Goal: Information Seeking & Learning: Understand process/instructions

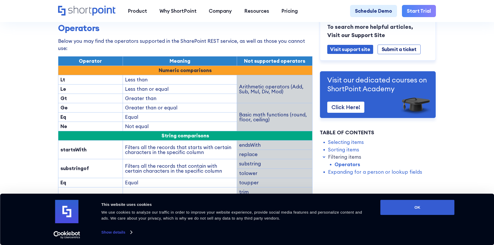
scroll to position [726, 0]
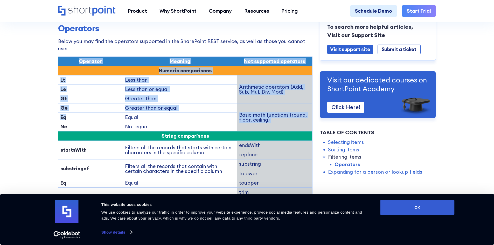
drag, startPoint x: 68, startPoint y: 101, endPoint x: 56, endPoint y: 101, distance: 11.9
click at [56, 101] on section "ShortPoint REST API: Selecting, Filtering, Sorting Results in a SharePoint List…" at bounding box center [247, 54] width 494 height 1560
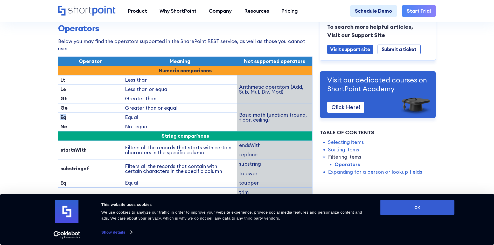
drag, startPoint x: 58, startPoint y: 100, endPoint x: 68, endPoint y: 100, distance: 9.6
click at [68, 113] on td "Eq" at bounding box center [90, 117] width 65 height 9
copy strong "Eq"
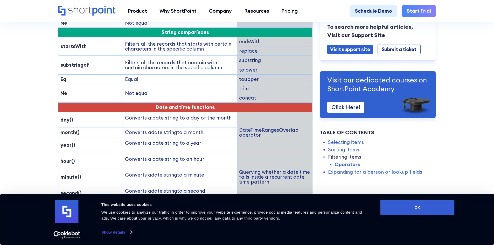
scroll to position [959, 0]
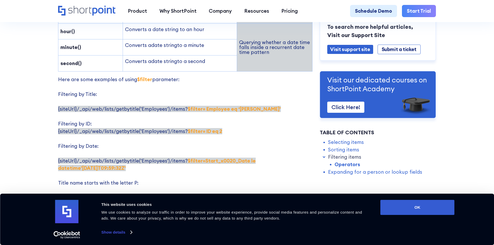
click at [189, 106] on strong "$filter= Employee eq ‘[PERSON_NAME]'" at bounding box center [234, 109] width 93 height 6
drag, startPoint x: 183, startPoint y: 94, endPoint x: 255, endPoint y: 94, distance: 71.6
click at [255, 94] on p "Here are some examples of using $filter parameter: Filtering by Title: {siteUrl…" at bounding box center [185, 176] width 254 height 200
copy strong "$filter= Employee eq ‘[PERSON_NAME]'"
click at [188, 106] on strong "$filter= Employee eq ‘[PERSON_NAME]'" at bounding box center [234, 109] width 93 height 6
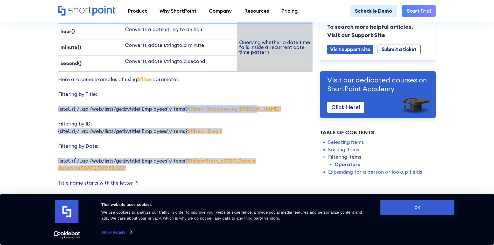
drag, startPoint x: 184, startPoint y: 92, endPoint x: 251, endPoint y: 92, distance: 67.2
click at [251, 92] on p "Here are some examples of using $filter parameter: Filtering by Title: {siteUrl…" at bounding box center [185, 176] width 254 height 200
copy span "? $filter= Employee eq ‘[PERSON_NAME]'"
click at [246, 110] on p "Here are some examples of using $filter parameter: Filtering by Title: {siteUrl…" at bounding box center [185, 176] width 254 height 200
drag, startPoint x: 204, startPoint y: 93, endPoint x: 252, endPoint y: 92, distance: 47.2
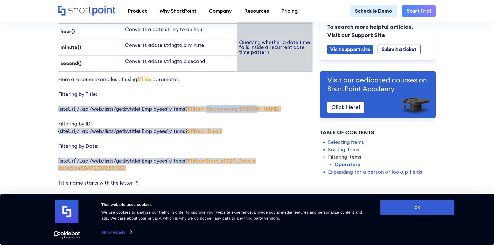
click at [252, 92] on p "Here are some examples of using $filter parameter: Filtering by Title: {siteUrl…" at bounding box center [185, 176] width 254 height 200
copy strong "Employee eq ‘[PERSON_NAME]'"
